Goal: Transaction & Acquisition: Book appointment/travel/reservation

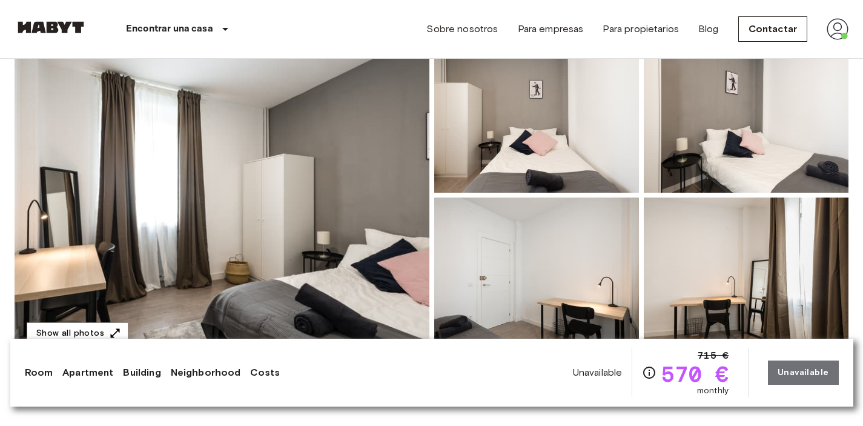
scroll to position [105, 0]
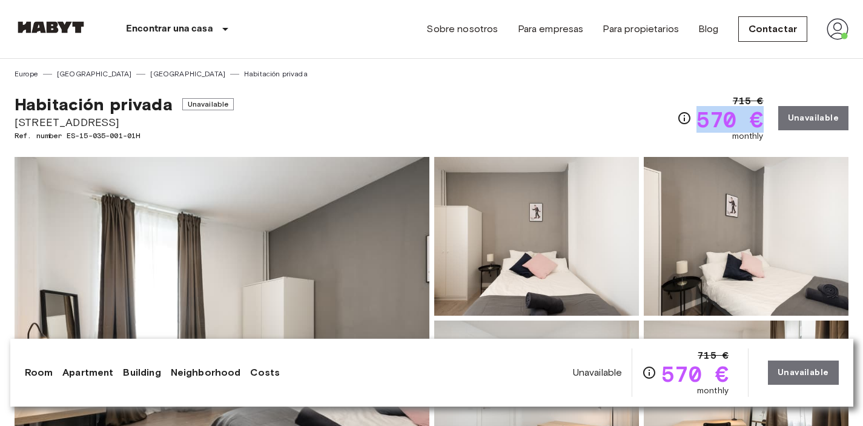
drag, startPoint x: 700, startPoint y: 116, endPoint x: 760, endPoint y: 122, distance: 60.9
click at [760, 122] on span "570 €" at bounding box center [730, 119] width 67 height 22
